Goal: Communication & Community: Answer question/provide support

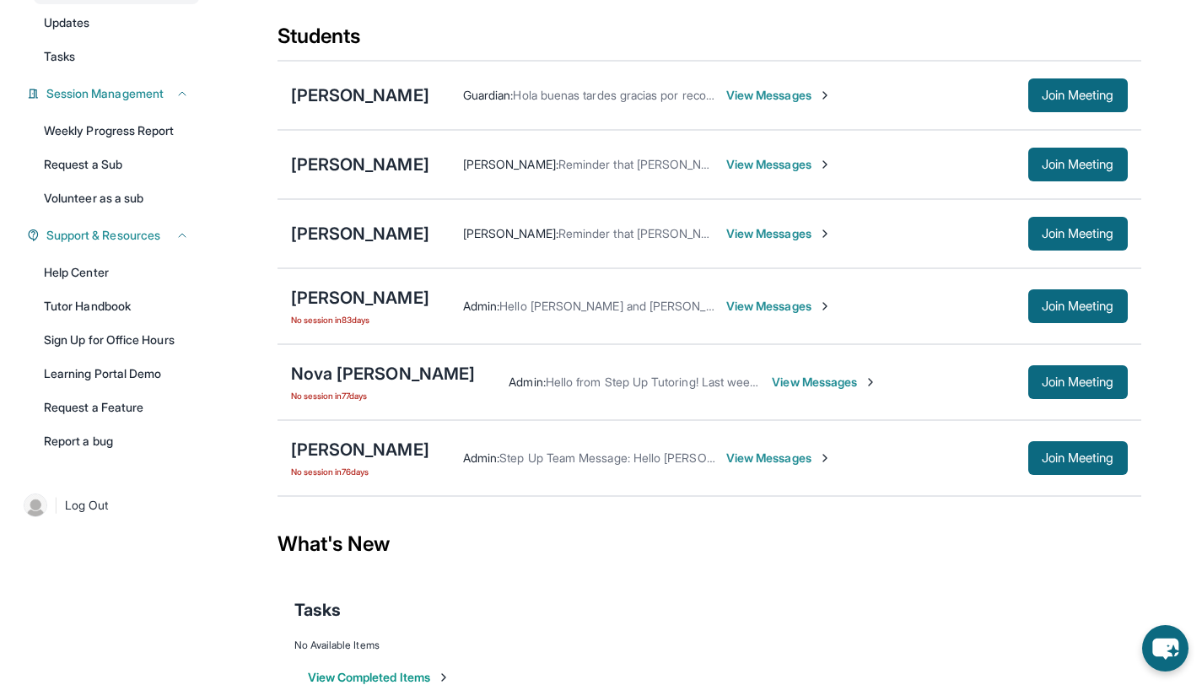
scroll to position [207, 0]
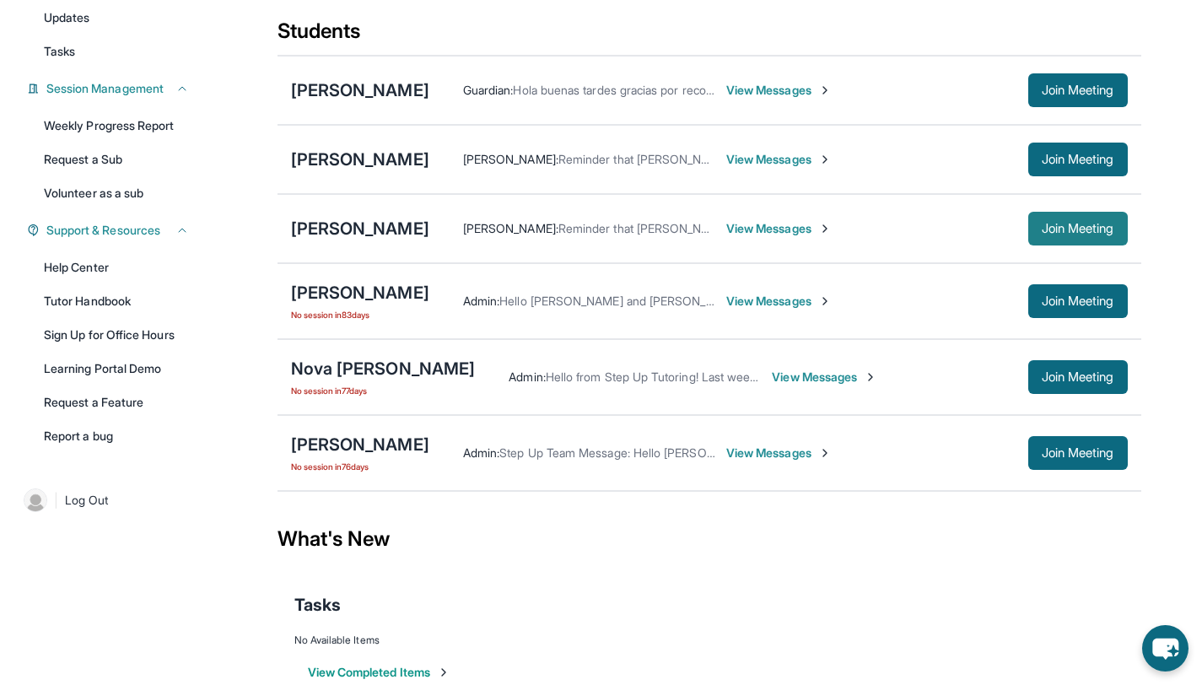
drag, startPoint x: 1059, startPoint y: 231, endPoint x: 1057, endPoint y: 217, distance: 14.6
click at [1060, 231] on span "Join Meeting" at bounding box center [1078, 228] width 73 height 10
click at [105, 197] on link "Volunteer as a sub" at bounding box center [116, 193] width 165 height 30
